Goal: Information Seeking & Learning: Learn about a topic

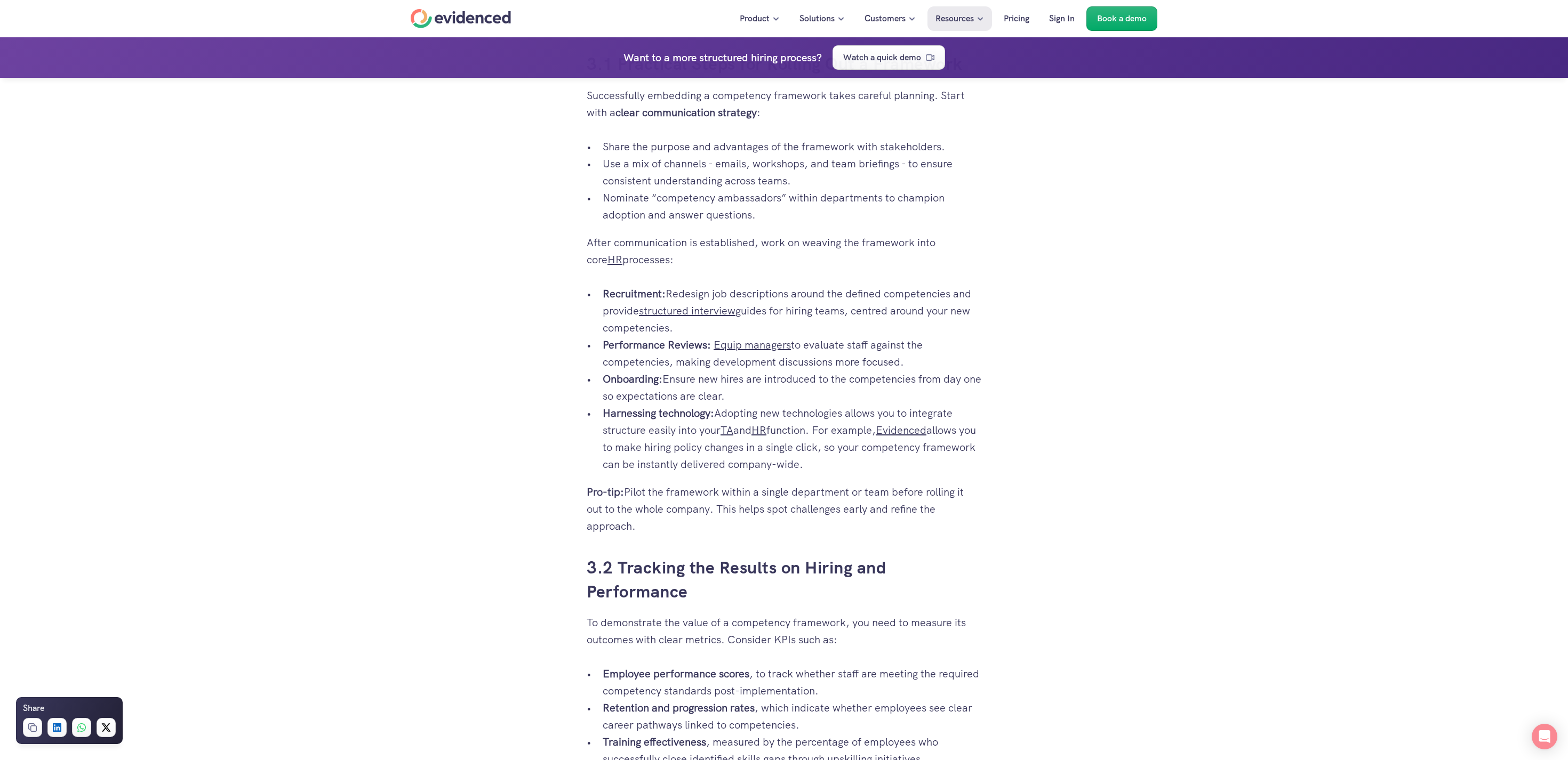
scroll to position [1742, 0]
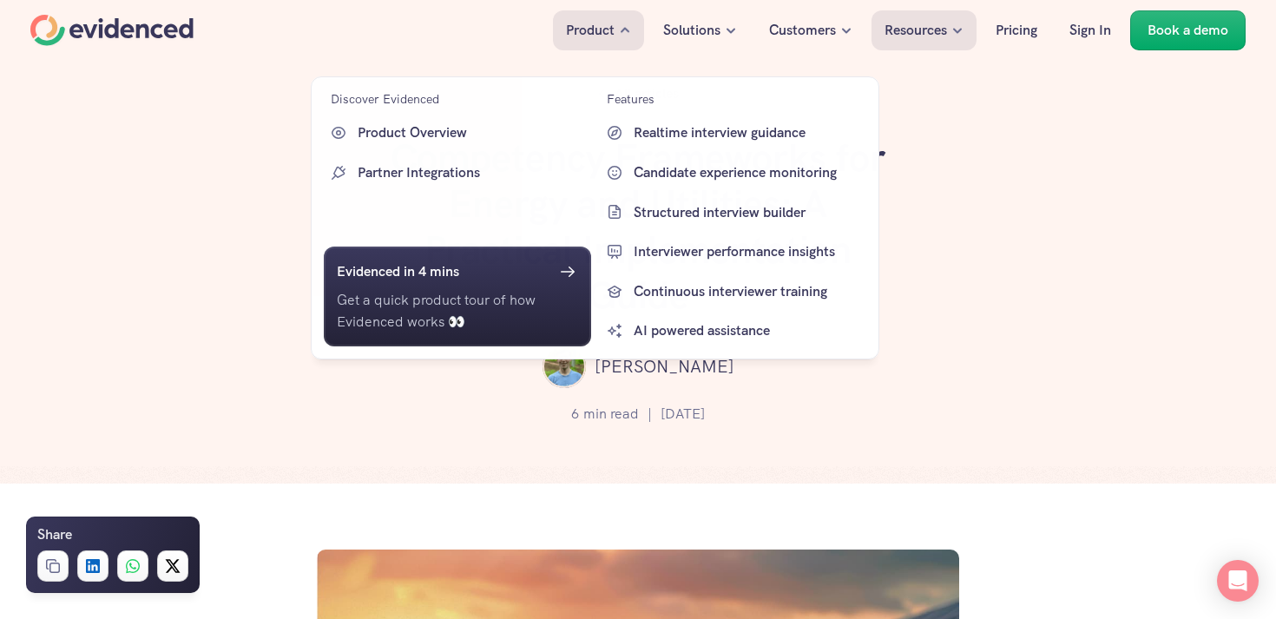
click at [596, 24] on p "Product" at bounding box center [590, 30] width 49 height 23
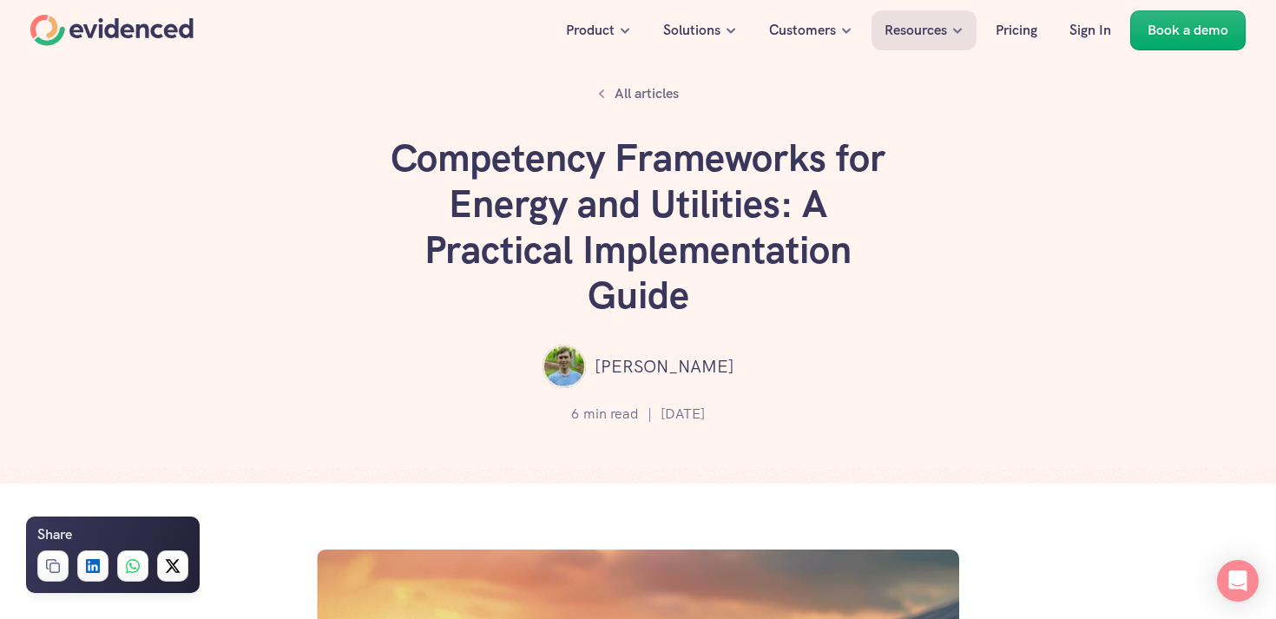
click at [1091, 237] on div "All articles Competency Frameworks for Energy and Utilities: A Practical Implem…" at bounding box center [638, 241] width 1276 height 483
click at [1171, 36] on p "Book a demo" at bounding box center [1187, 30] width 81 height 23
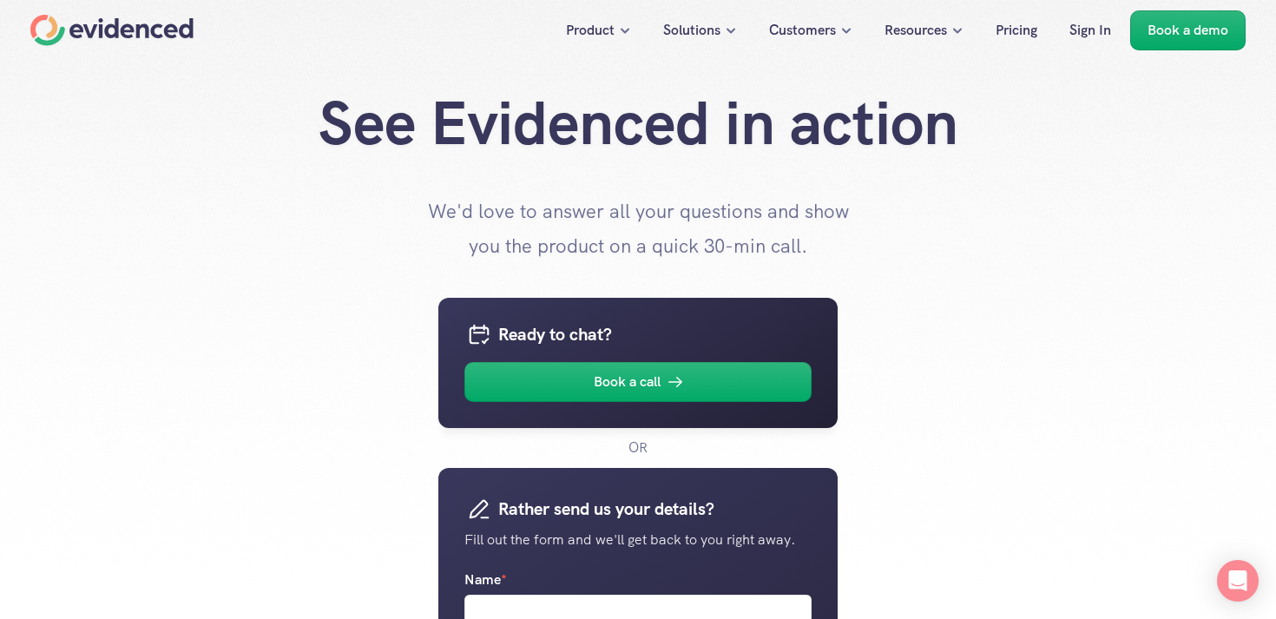
click at [131, 42] on div "Home" at bounding box center [111, 30] width 163 height 31
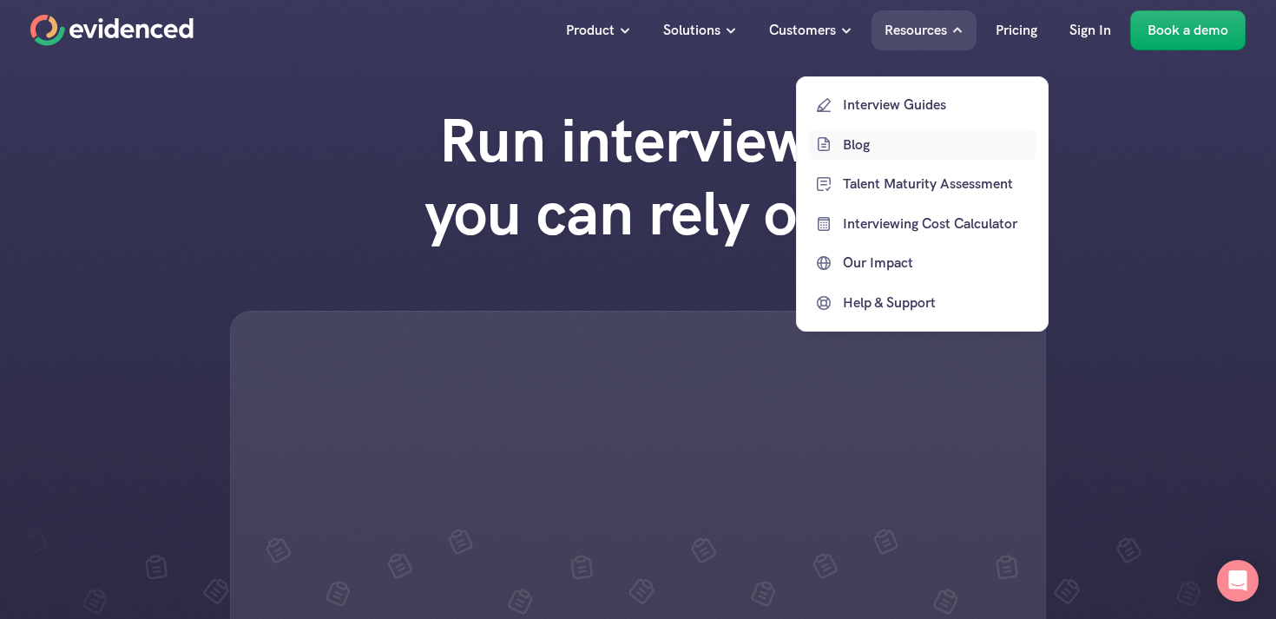
click at [876, 145] on p "Blog" at bounding box center [937, 144] width 188 height 23
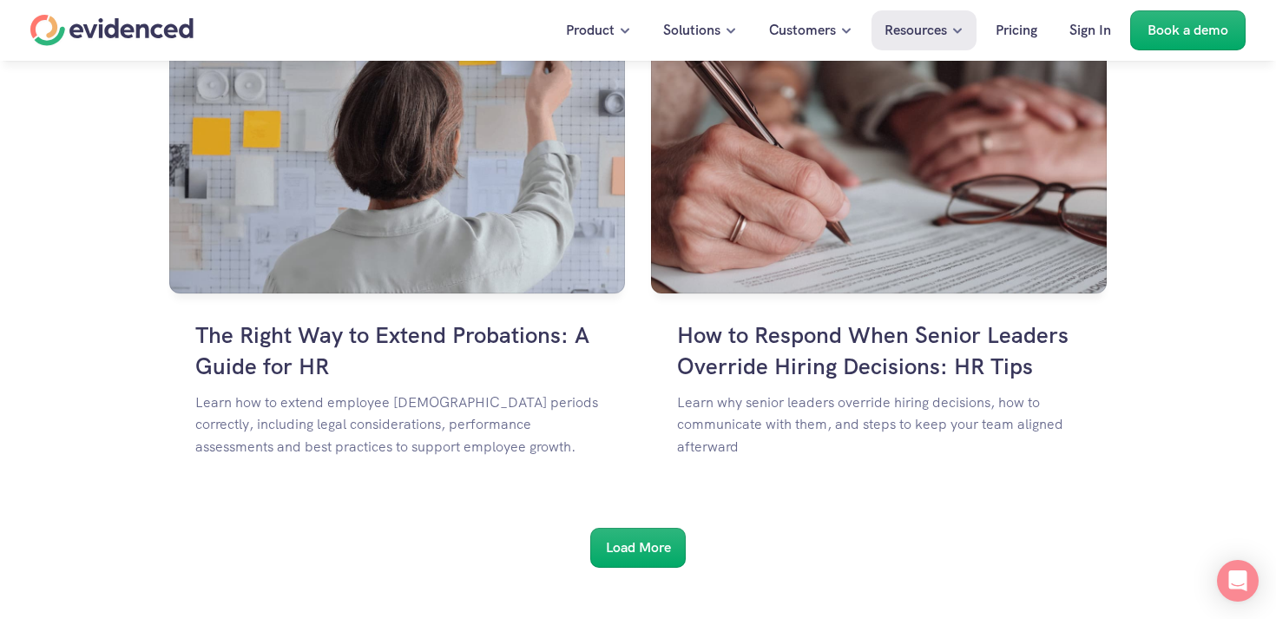
scroll to position [2858, 0]
click at [650, 550] on h6 "Load More" at bounding box center [638, 548] width 65 height 23
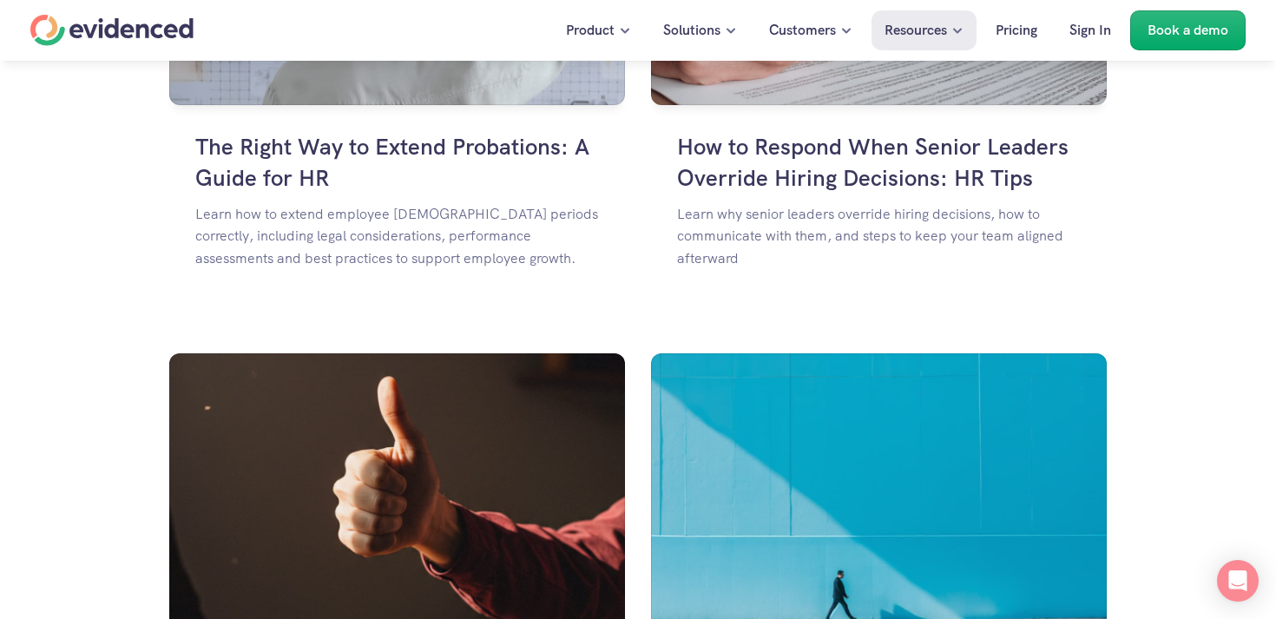
scroll to position [3052, 0]
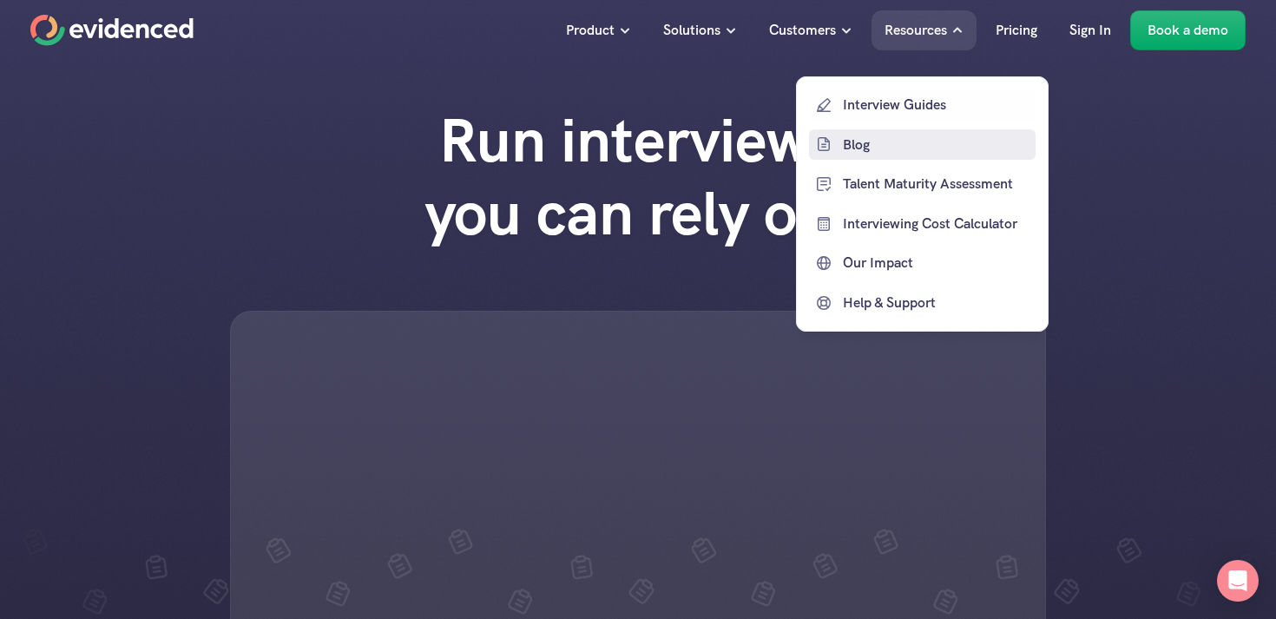
click at [860, 147] on p "Blog" at bounding box center [937, 144] width 188 height 23
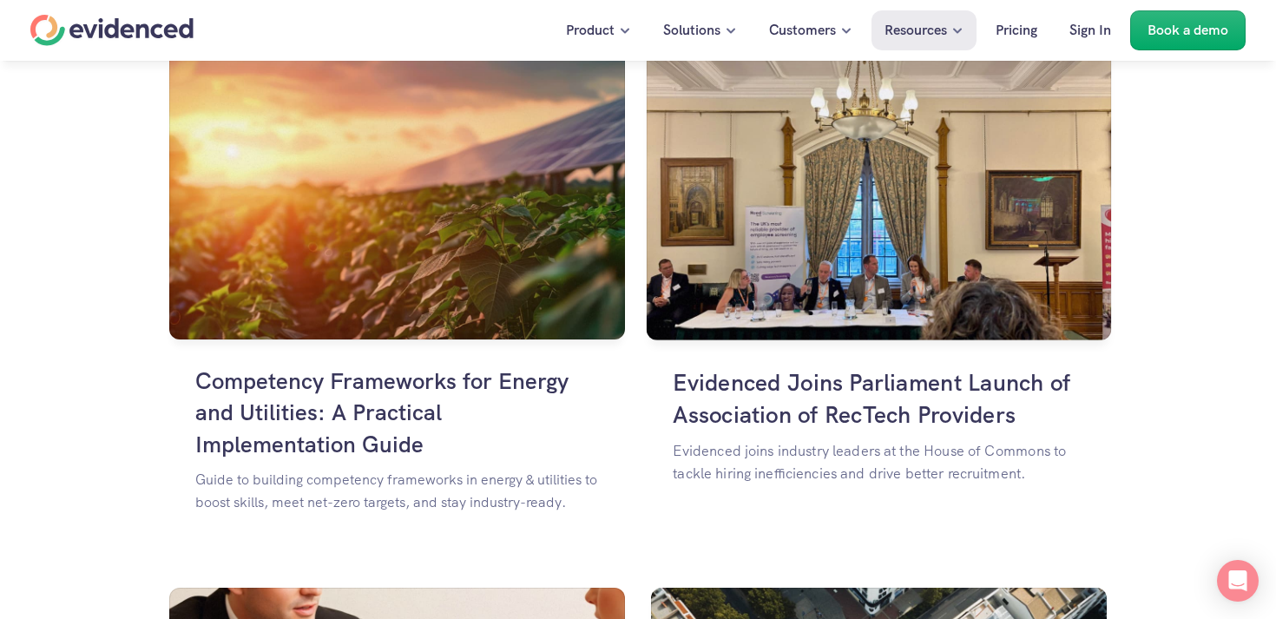
scroll to position [1173, 0]
